Goal: Information Seeking & Learning: Find specific fact

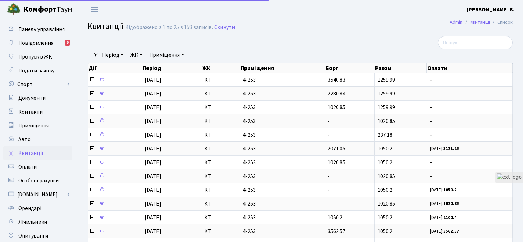
select select "25"
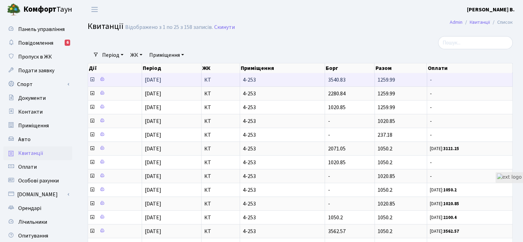
click at [92, 80] on icon at bounding box center [91, 79] width 5 height 5
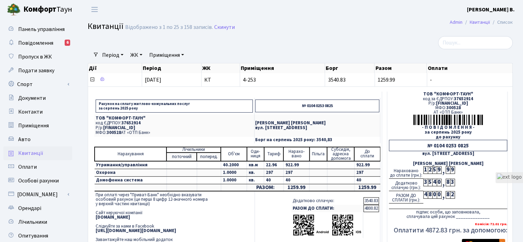
scroll to position [69, 0]
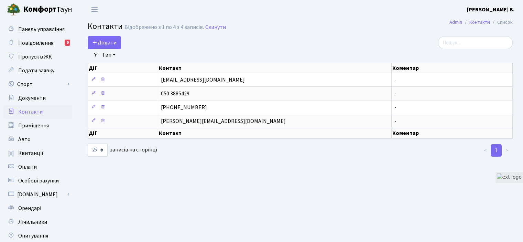
select select "25"
click at [32, 180] on span "Особові рахунки" at bounding box center [38, 181] width 41 height 8
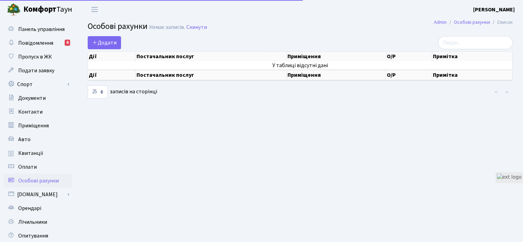
select select "25"
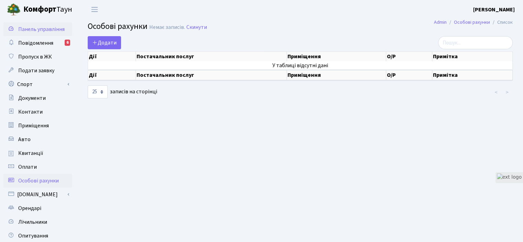
click at [33, 32] on span "Панель управління" at bounding box center [41, 29] width 46 height 8
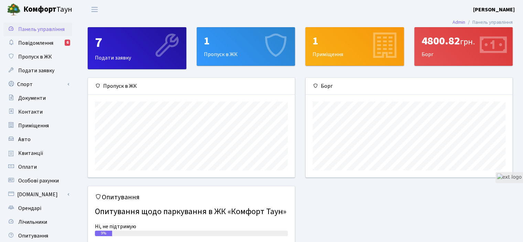
scroll to position [99, 206]
click at [433, 49] on div "4800.82 грн. Борг" at bounding box center [464, 46] width 98 height 38
click at [484, 51] on icon at bounding box center [492, 46] width 33 height 33
click at [447, 37] on div "4800.82 грн." at bounding box center [463, 40] width 84 height 13
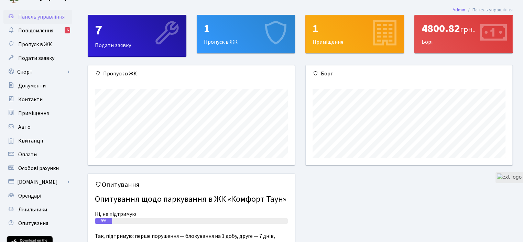
scroll to position [0, 0]
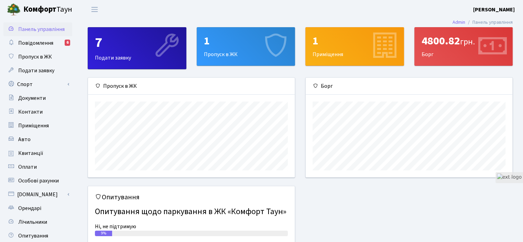
click at [465, 51] on div "4800.82 грн. Борг" at bounding box center [464, 46] width 98 height 38
click at [496, 45] on icon at bounding box center [492, 46] width 33 height 33
click at [437, 45] on div "4800.82 грн." at bounding box center [463, 40] width 84 height 13
click at [39, 45] on span "Повідомлення" at bounding box center [35, 43] width 35 height 8
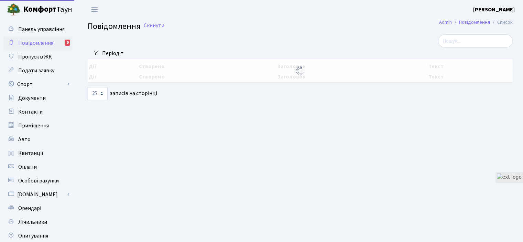
select select "25"
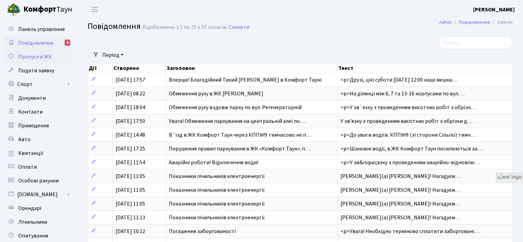
click at [24, 60] on span "Пропуск в ЖК" at bounding box center [35, 57] width 34 height 8
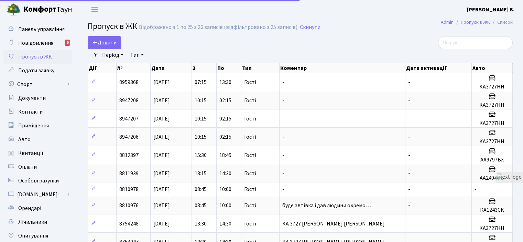
select select "25"
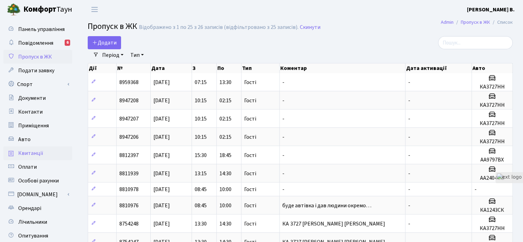
click at [28, 154] on span "Квитанції" at bounding box center [30, 153] width 25 height 8
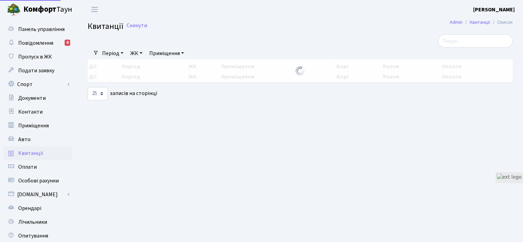
select select "25"
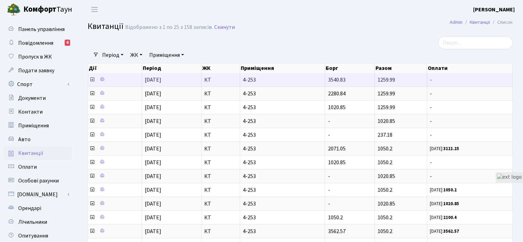
click at [91, 82] on icon at bounding box center [91, 79] width 5 height 5
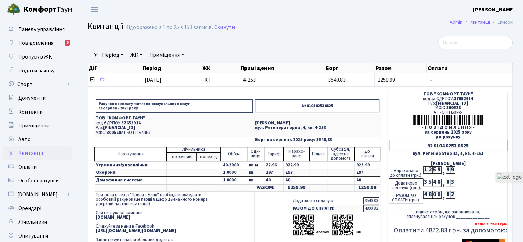
scroll to position [103, 0]
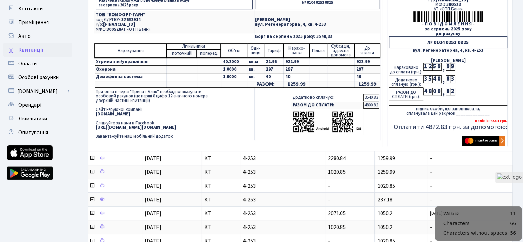
drag, startPoint x: 129, startPoint y: 97, endPoint x: 225, endPoint y: 99, distance: 96.6
click at [225, 99] on td "При оплаті через "Приват-Банк" необхідно вказувати особовий рахунок (це перші 8…" at bounding box center [174, 114] width 160 height 52
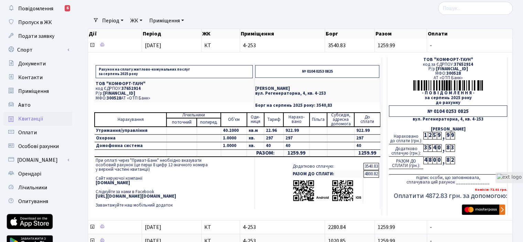
scroll to position [0, 0]
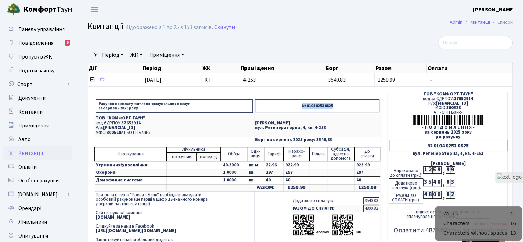
drag, startPoint x: 337, startPoint y: 107, endPoint x: 296, endPoint y: 109, distance: 41.3
click at [296, 109] on p "№ 0104 0253 0825" at bounding box center [317, 105] width 124 height 13
click at [296, 106] on p "№ 0104 0253 0825" at bounding box center [317, 105] width 124 height 13
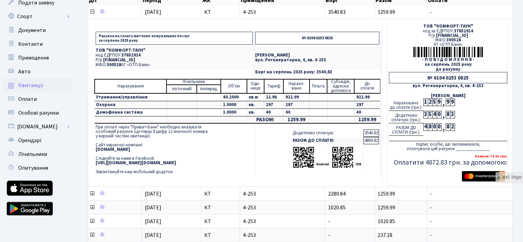
scroll to position [69, 0]
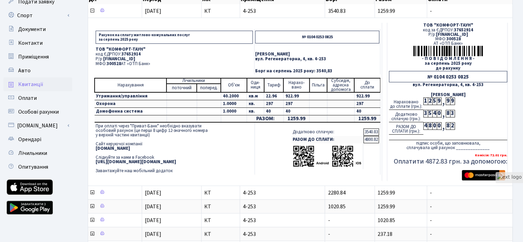
click at [204, 60] on p "Р/р: [FINANCIAL_ID]" at bounding box center [174, 59] width 157 height 4
